Goal: Task Accomplishment & Management: Complete application form

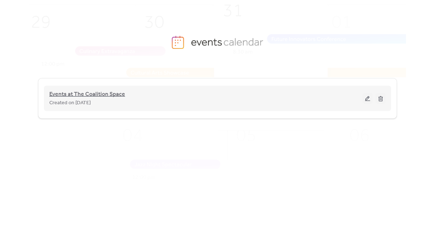
click at [117, 94] on span "Events at The Coalition Space" at bounding box center [87, 94] width 76 height 9
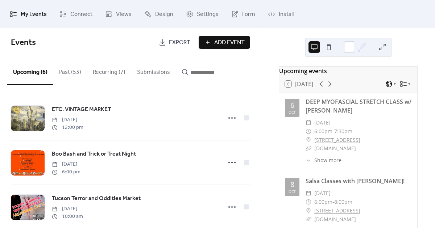
click at [73, 71] on button "Past (53)" at bounding box center [70, 70] width 34 height 27
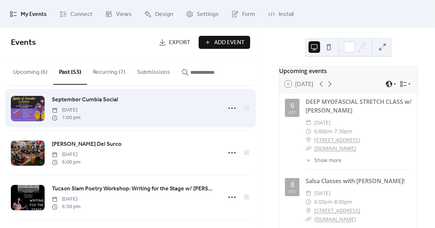
scroll to position [195, 0]
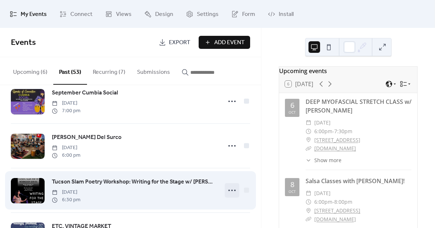
click at [230, 189] on icon at bounding box center [232, 191] width 12 height 12
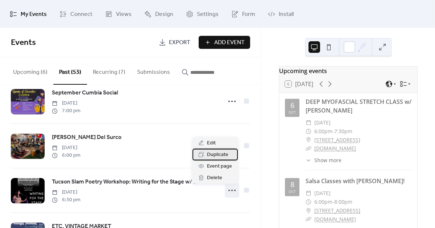
click at [227, 156] on span "Duplicate" at bounding box center [217, 155] width 21 height 9
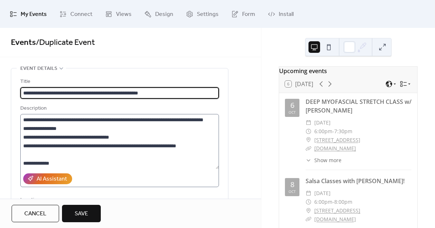
type input "**********"
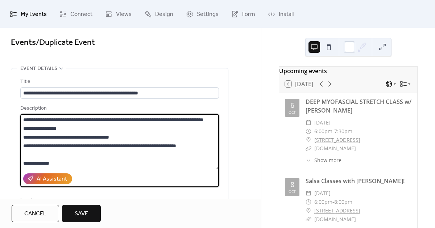
drag, startPoint x: 203, startPoint y: 155, endPoint x: 20, endPoint y: 118, distance: 186.4
click at [20, 118] on div "**********" at bounding box center [119, 167] width 217 height 198
paste textarea "**********"
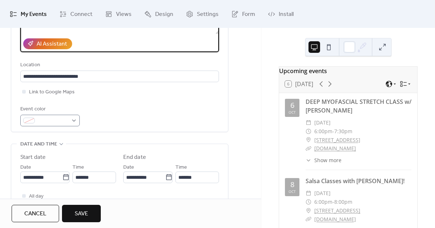
scroll to position [161, 0]
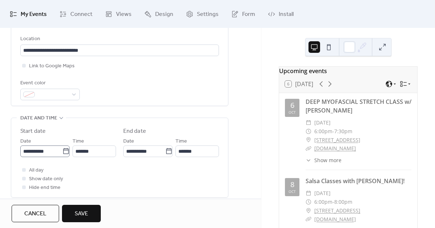
type textarea "**********"
click at [64, 152] on icon at bounding box center [65, 151] width 7 height 7
click at [62, 152] on input "**********" at bounding box center [41, 152] width 42 height 12
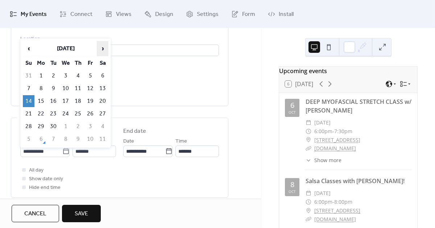
click at [104, 49] on span "›" at bounding box center [102, 48] width 11 height 14
click at [30, 100] on td "12" at bounding box center [29, 101] width 12 height 12
type input "**********"
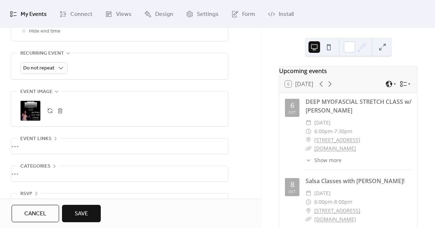
scroll to position [323, 0]
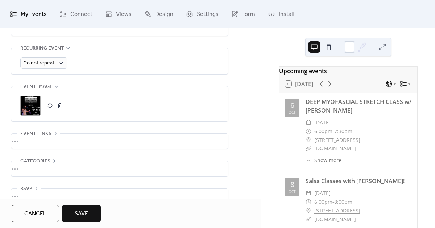
click at [36, 108] on div ";" at bounding box center [30, 106] width 20 height 20
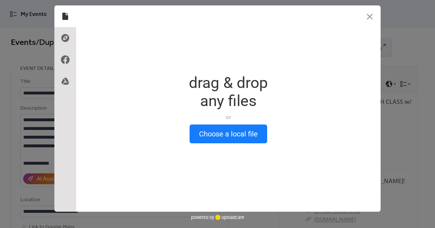
scroll to position [0, 0]
click at [369, 17] on button "Close" at bounding box center [370, 16] width 22 height 22
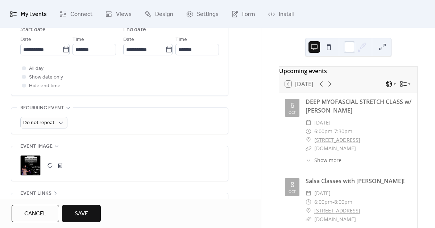
scroll to position [263, 0]
click at [58, 169] on button "button" at bounding box center [60, 165] width 10 height 10
click at [30, 168] on icon at bounding box center [30, 165] width 10 height 10
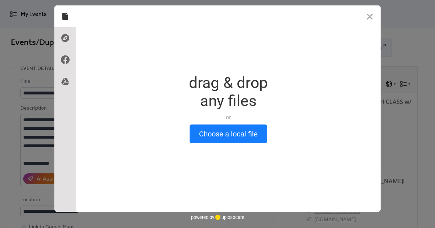
scroll to position [0, 0]
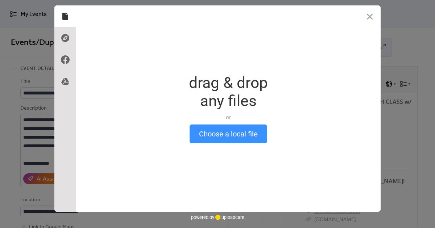
click at [216, 136] on button "Choose a local file" at bounding box center [227, 134] width 77 height 19
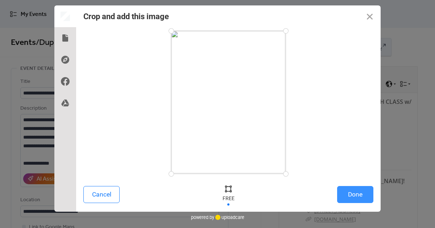
click at [356, 192] on button "Done" at bounding box center [355, 194] width 36 height 17
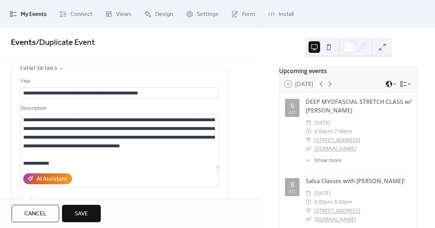
click at [85, 211] on span "Save" at bounding box center [81, 214] width 13 height 9
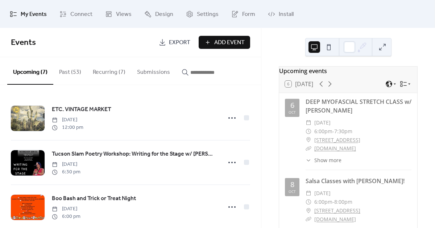
click at [66, 71] on button "Past (53)" at bounding box center [70, 70] width 34 height 27
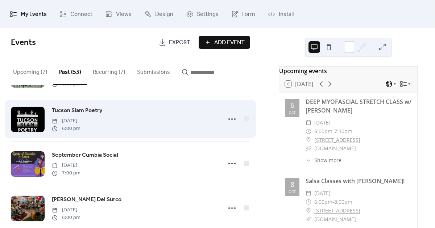
scroll to position [132, 0]
click at [229, 118] on icon at bounding box center [232, 120] width 12 height 12
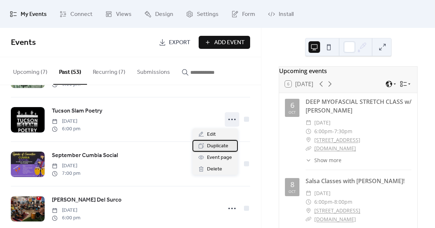
click at [221, 147] on span "Duplicate" at bounding box center [217, 146] width 21 height 9
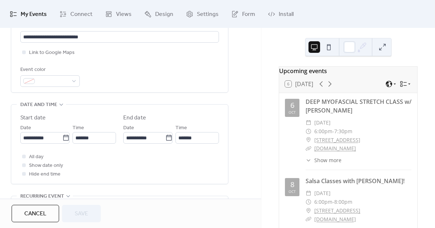
scroll to position [190, 0]
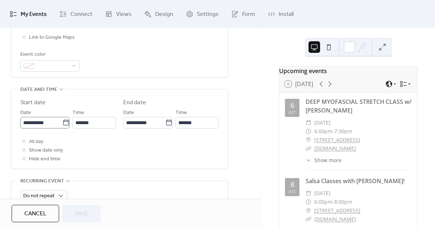
click at [64, 126] on icon at bounding box center [65, 122] width 7 height 7
click at [62, 127] on input "**********" at bounding box center [41, 123] width 42 height 12
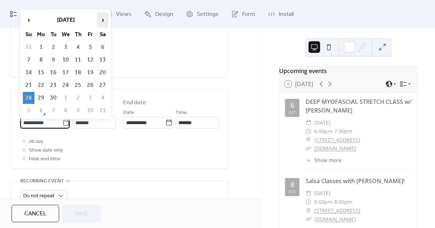
click at [102, 16] on span "›" at bounding box center [102, 20] width 11 height 14
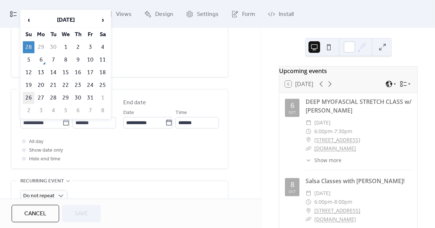
click at [27, 97] on td "26" at bounding box center [29, 98] width 12 height 12
type input "**********"
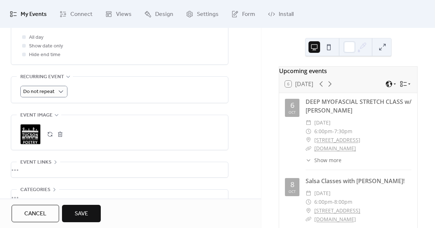
scroll to position [304, 0]
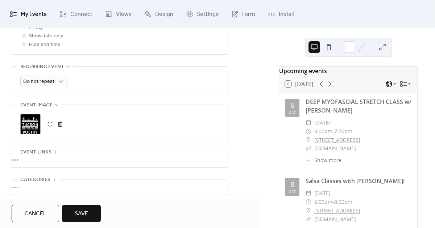
click at [59, 126] on button "button" at bounding box center [60, 124] width 10 height 10
click at [28, 129] on icon at bounding box center [31, 124] width 12 height 12
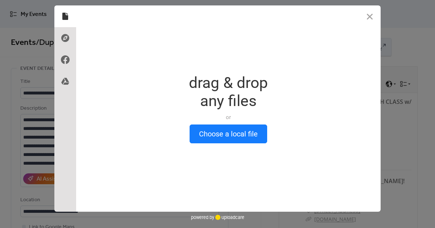
scroll to position [0, 0]
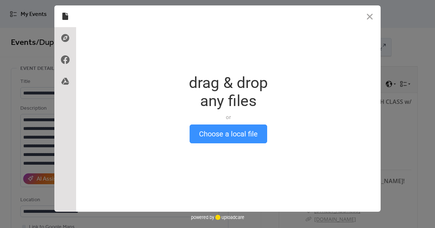
click at [212, 133] on button "Choose a local file" at bounding box center [227, 134] width 77 height 19
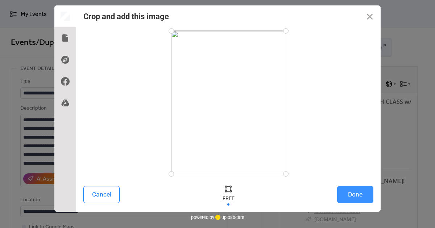
click at [352, 193] on button "Done" at bounding box center [355, 194] width 36 height 17
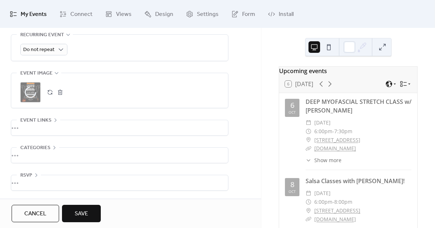
scroll to position [339, 0]
click at [26, 128] on div "•••" at bounding box center [119, 127] width 217 height 15
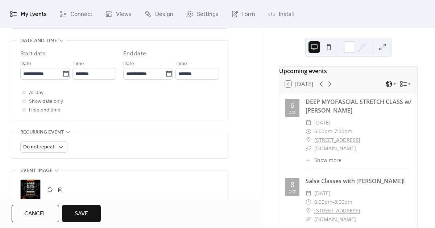
scroll to position [245, 0]
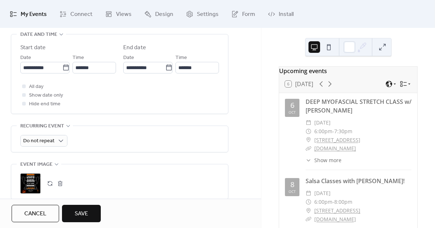
click at [85, 215] on span "Save" at bounding box center [81, 214] width 13 height 9
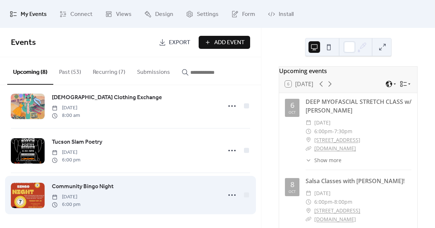
scroll to position [225, 0]
